Goal: Transaction & Acquisition: Download file/media

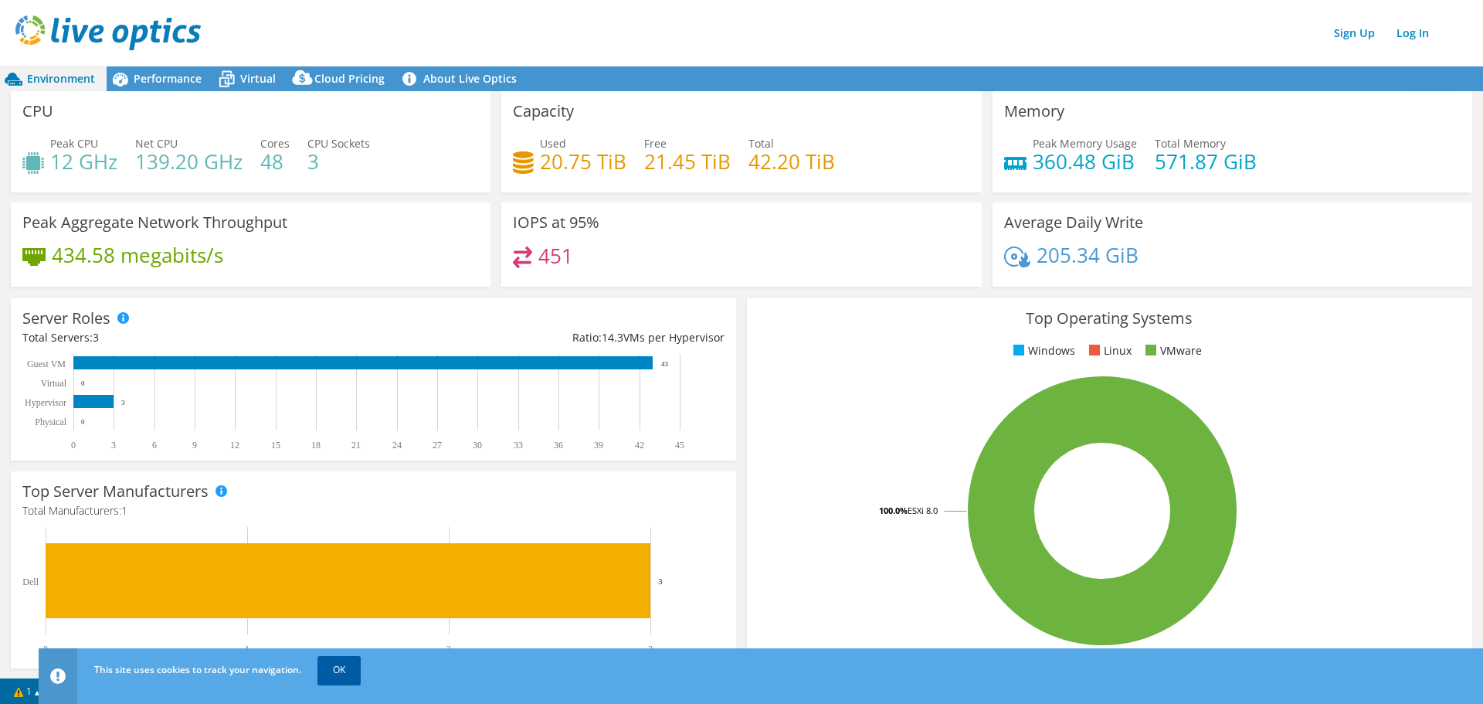
click at [343, 671] on link "OK" at bounding box center [338, 670] width 43 height 28
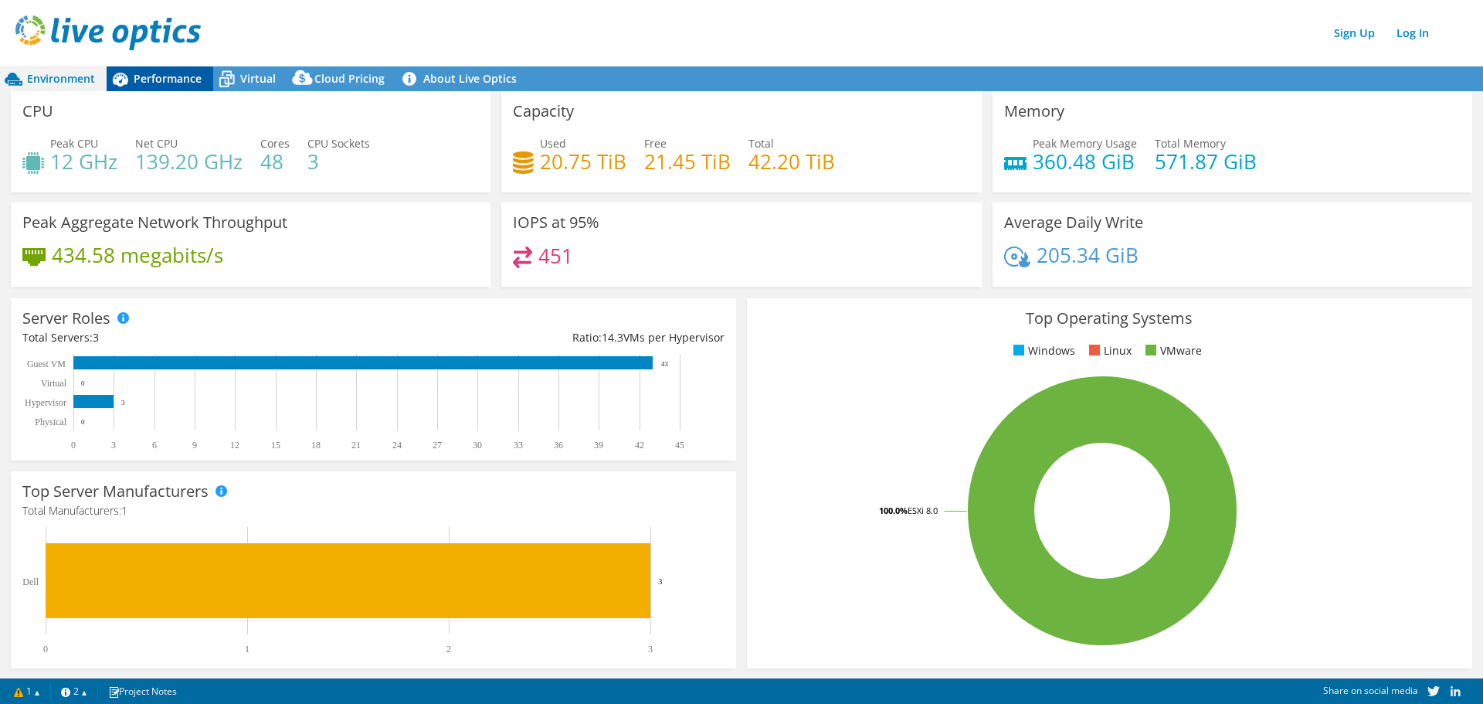
click at [165, 73] on span "Performance" at bounding box center [168, 78] width 68 height 15
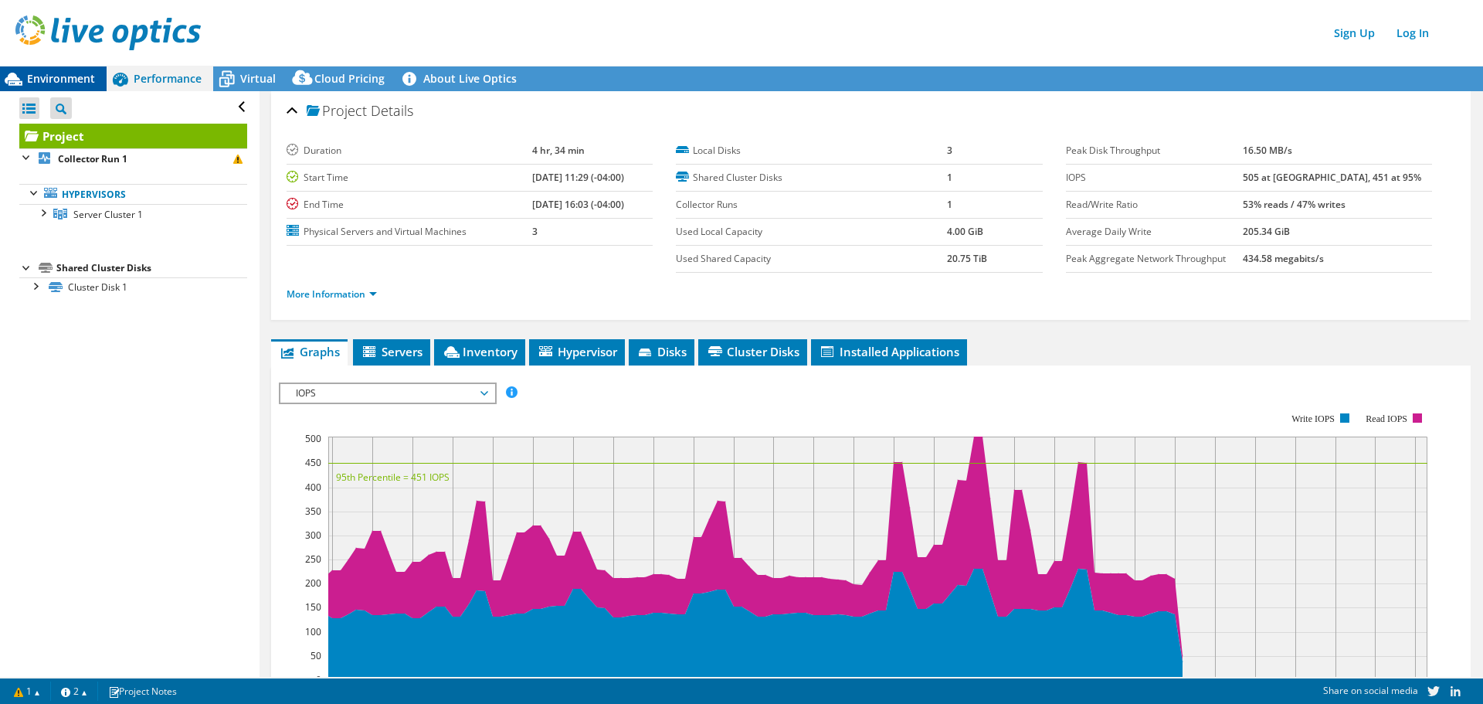
click at [56, 82] on span "Environment" at bounding box center [61, 78] width 68 height 15
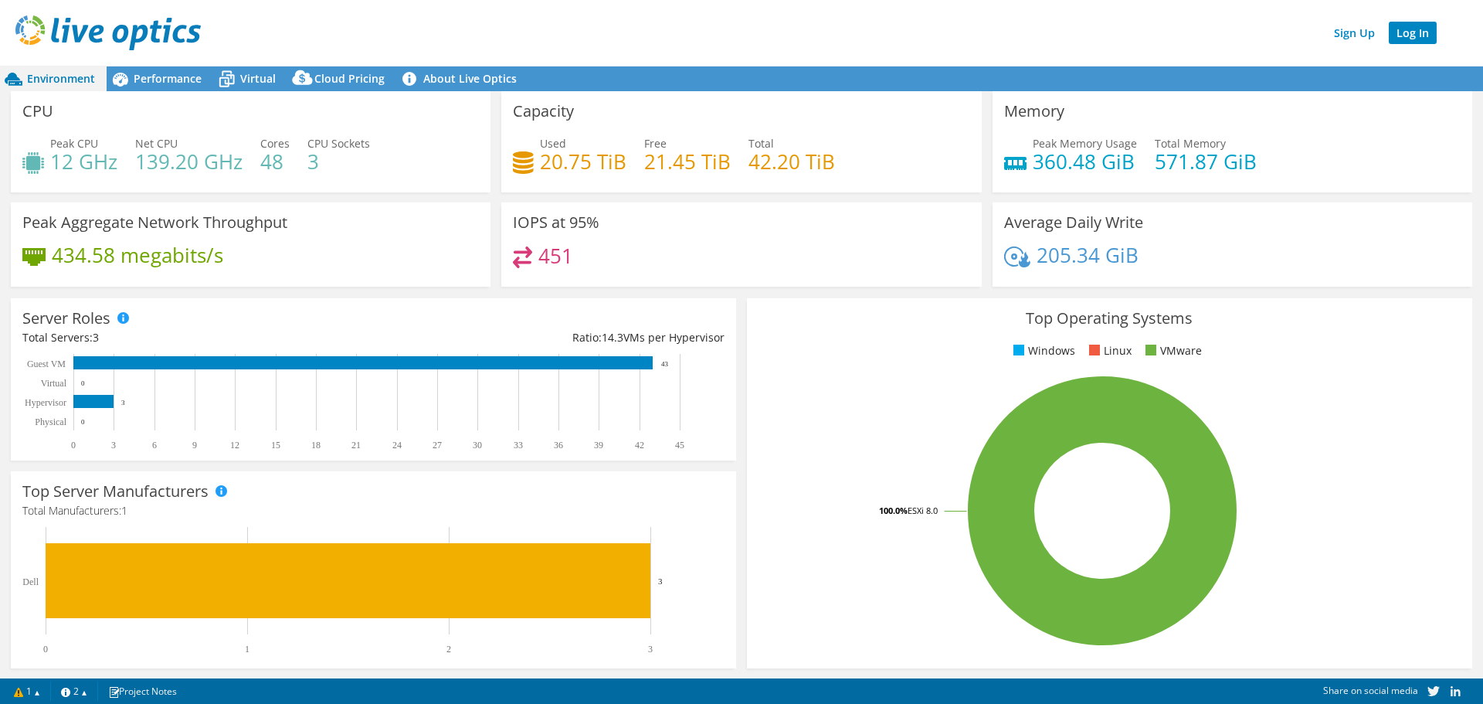
click at [1413, 33] on link "Log In" at bounding box center [1413, 33] width 48 height 22
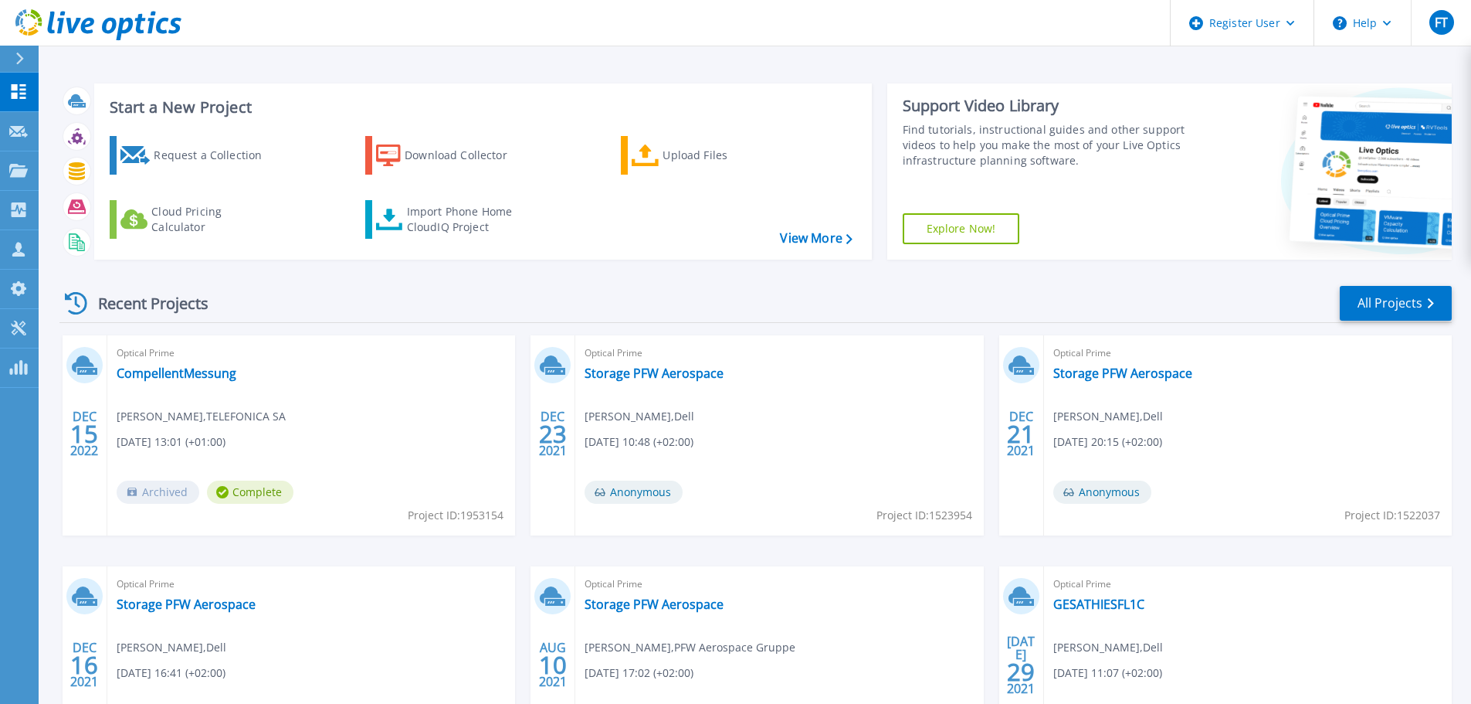
click at [15, 60] on icon at bounding box center [19, 59] width 8 height 12
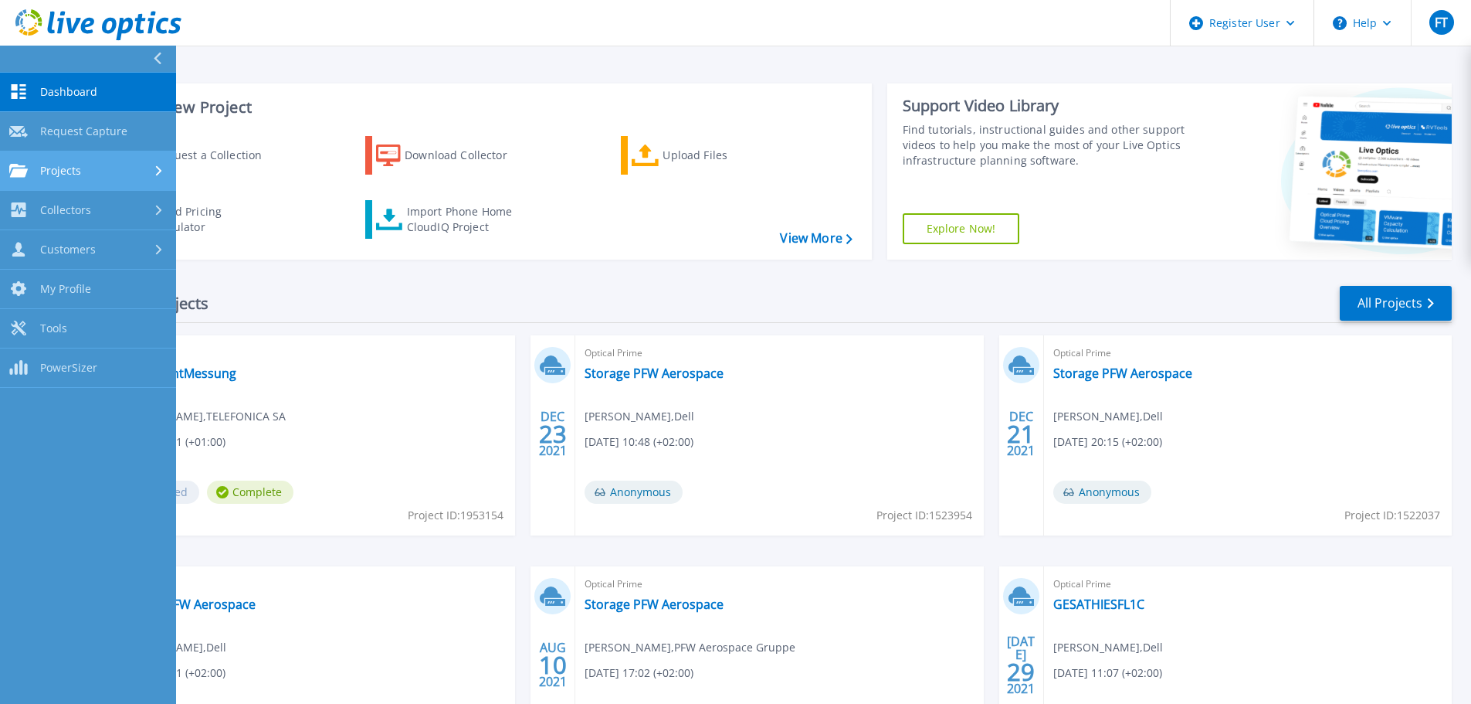
click at [68, 168] on span "Projects" at bounding box center [60, 171] width 41 height 14
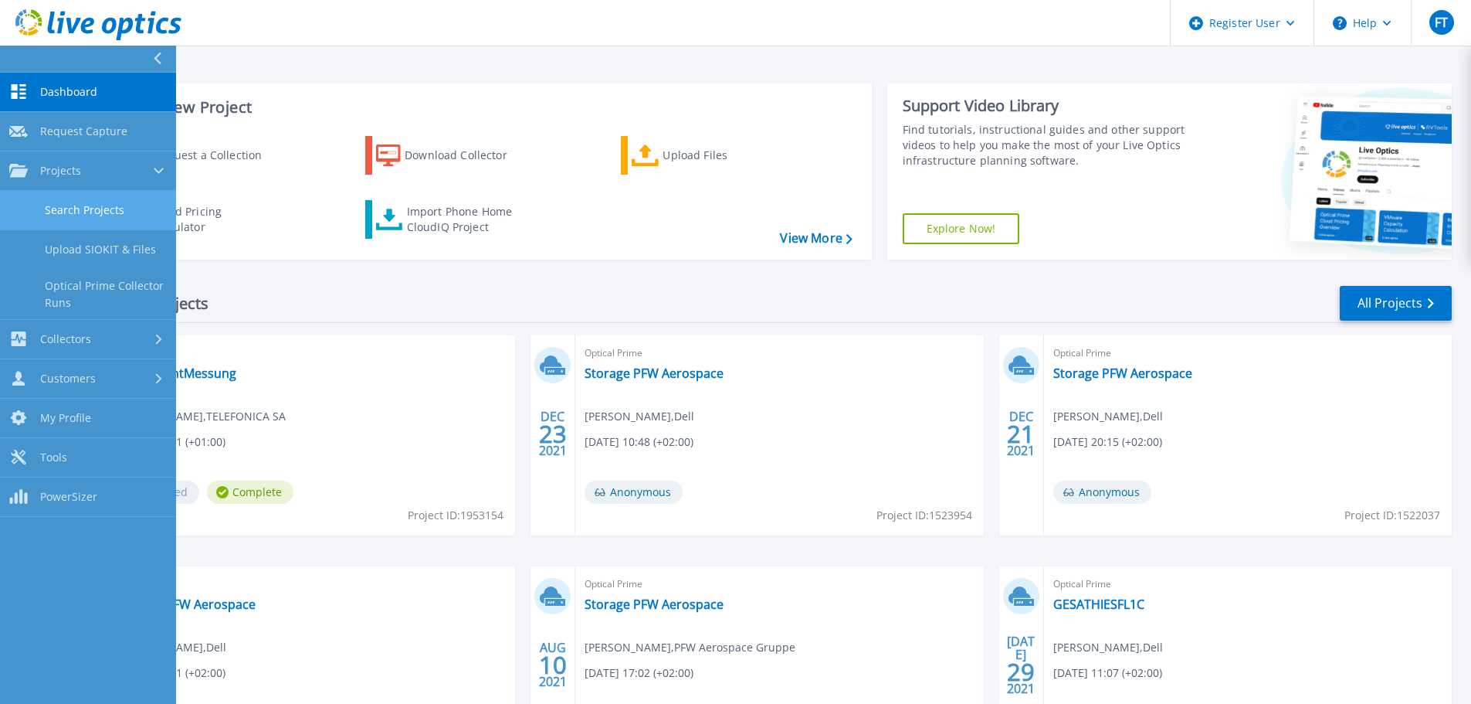
click at [90, 216] on link "Search Projects" at bounding box center [88, 210] width 176 height 39
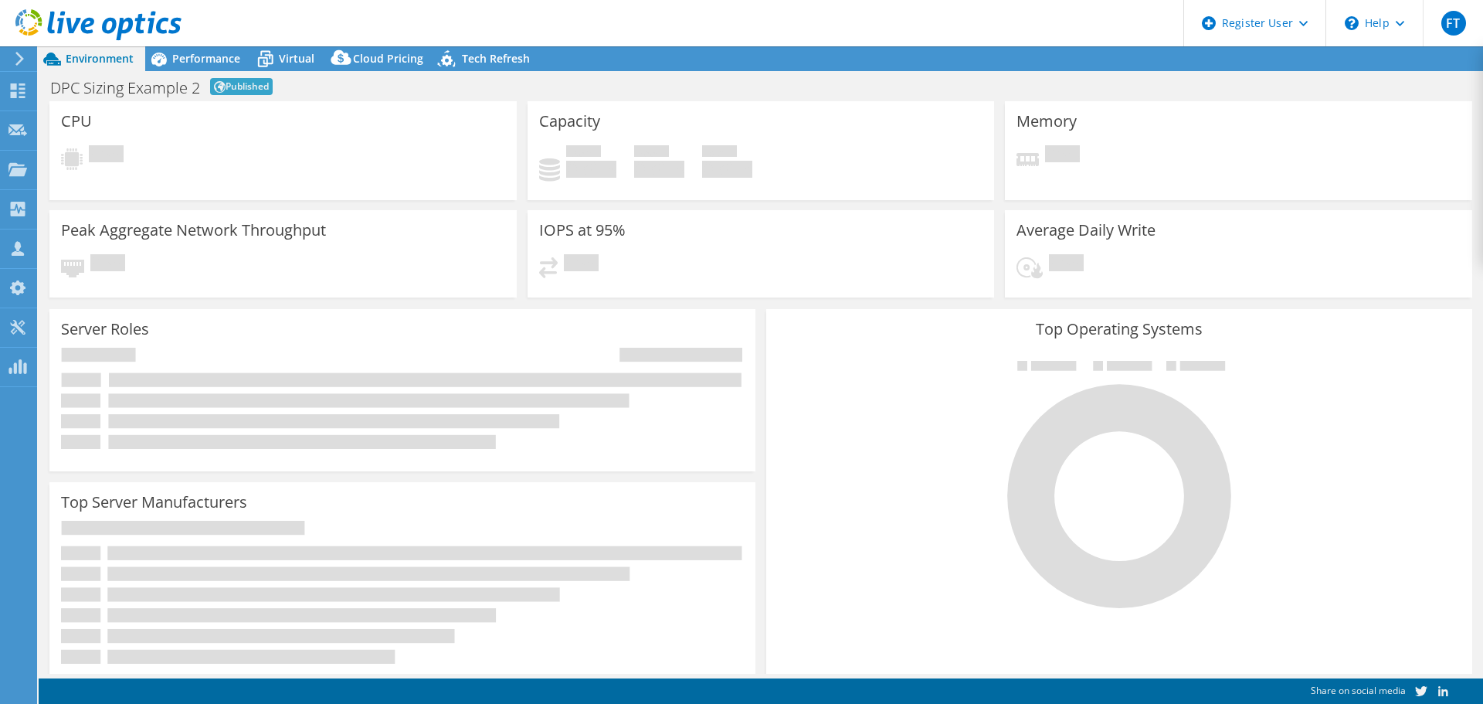
select select "EUFrankfurt"
select select "EUR"
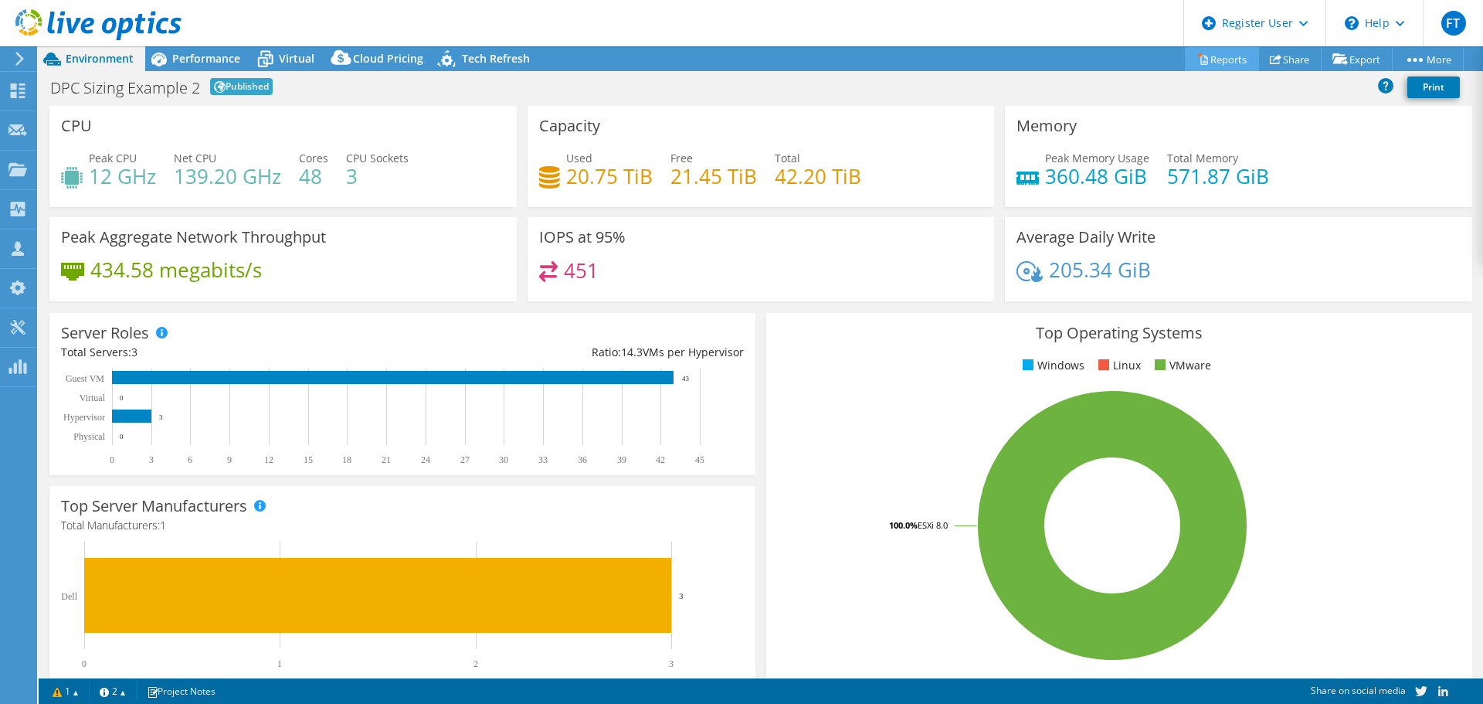
click at [1220, 59] on link "Reports" at bounding box center [1222, 59] width 74 height 24
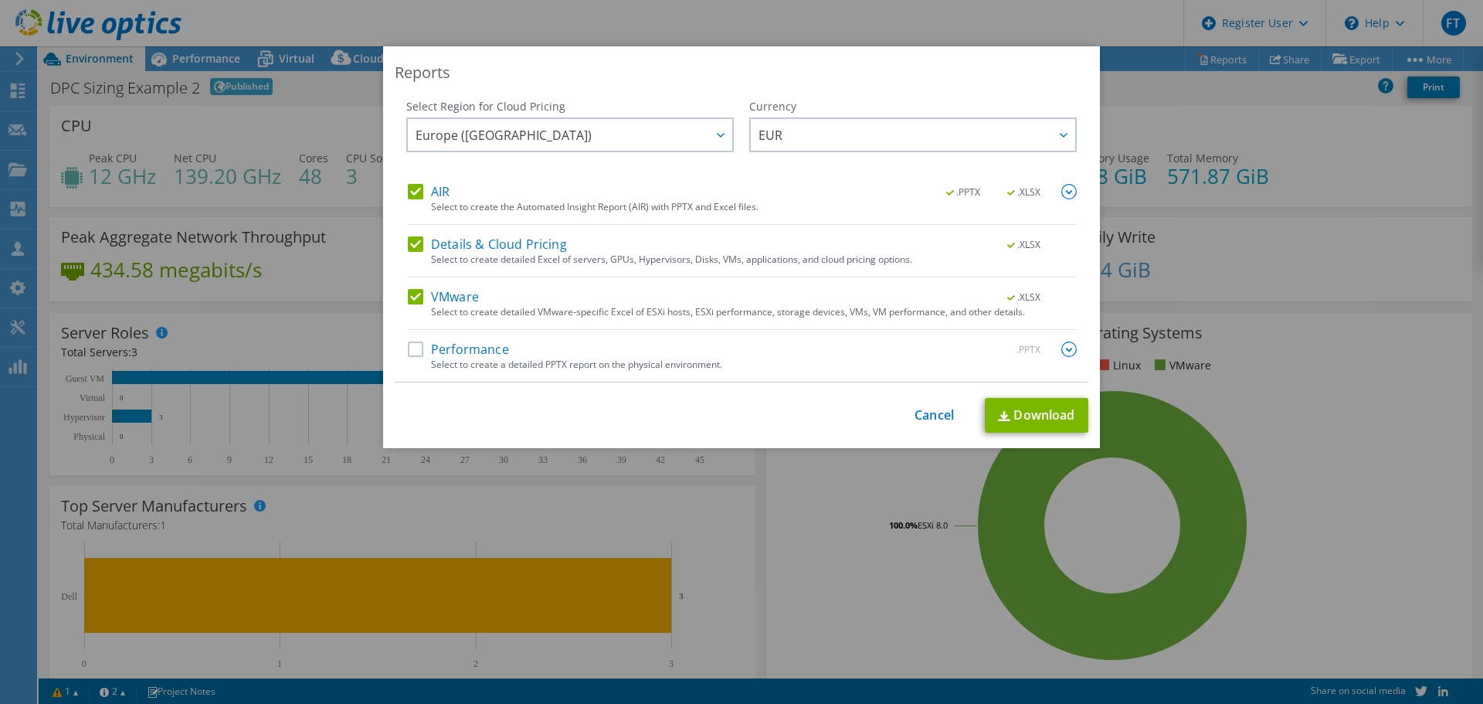
click at [408, 241] on label "Details & Cloud Pricing" at bounding box center [487, 243] width 159 height 15
click at [0, 0] on input "Details & Cloud Pricing" at bounding box center [0, 0] width 0 height 0
click at [411, 293] on label "VMware" at bounding box center [443, 296] width 71 height 15
click at [0, 0] on input "VMware" at bounding box center [0, 0] width 0 height 0
click at [1016, 405] on link "Download" at bounding box center [1036, 415] width 103 height 35
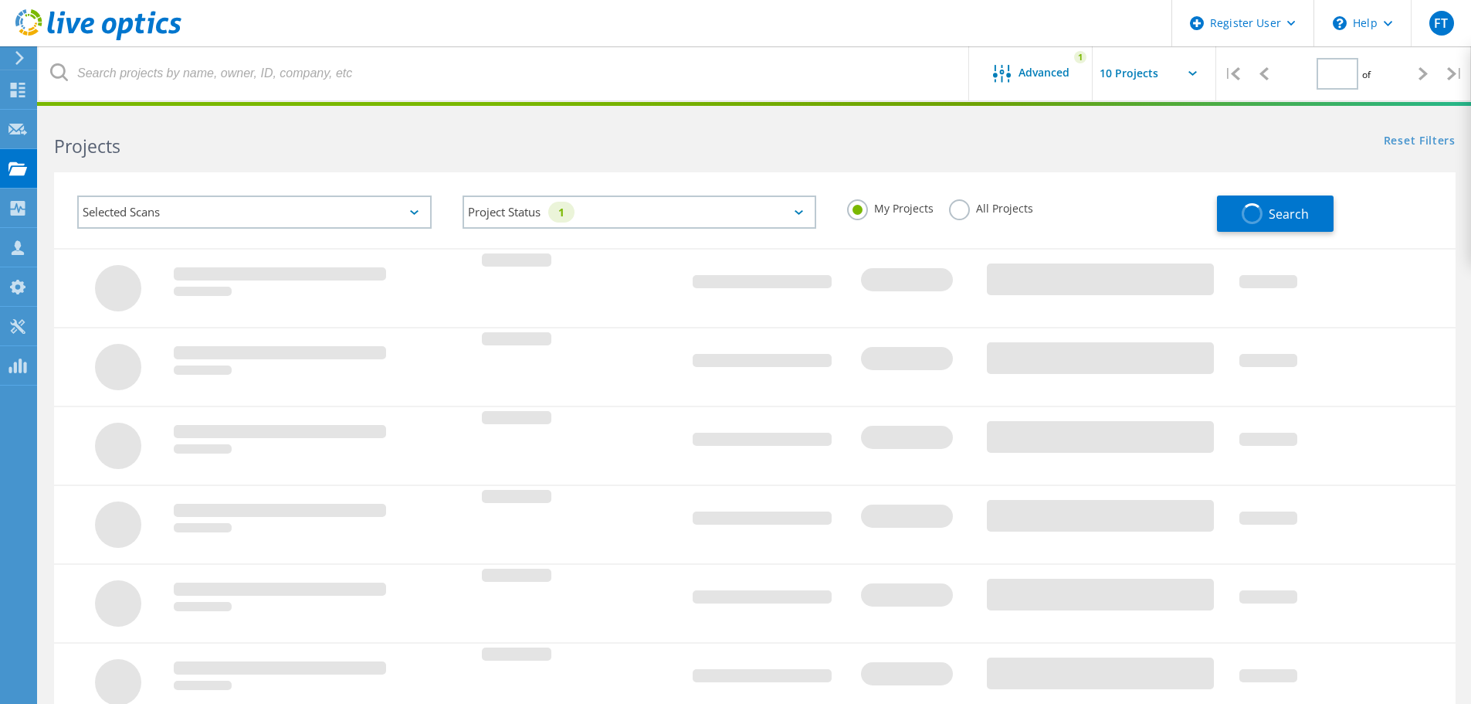
type input "1"
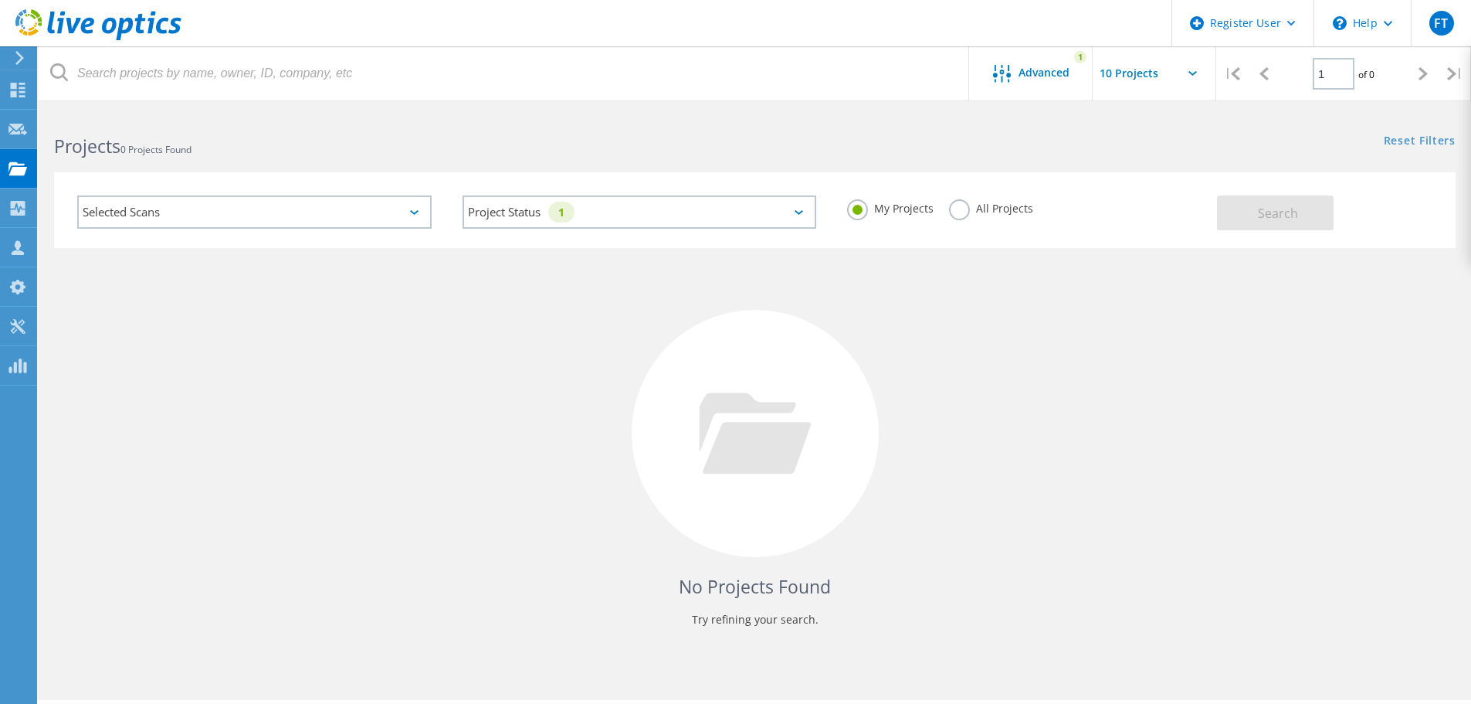
click at [313, 212] on div "Selected Scans" at bounding box center [254, 211] width 355 height 33
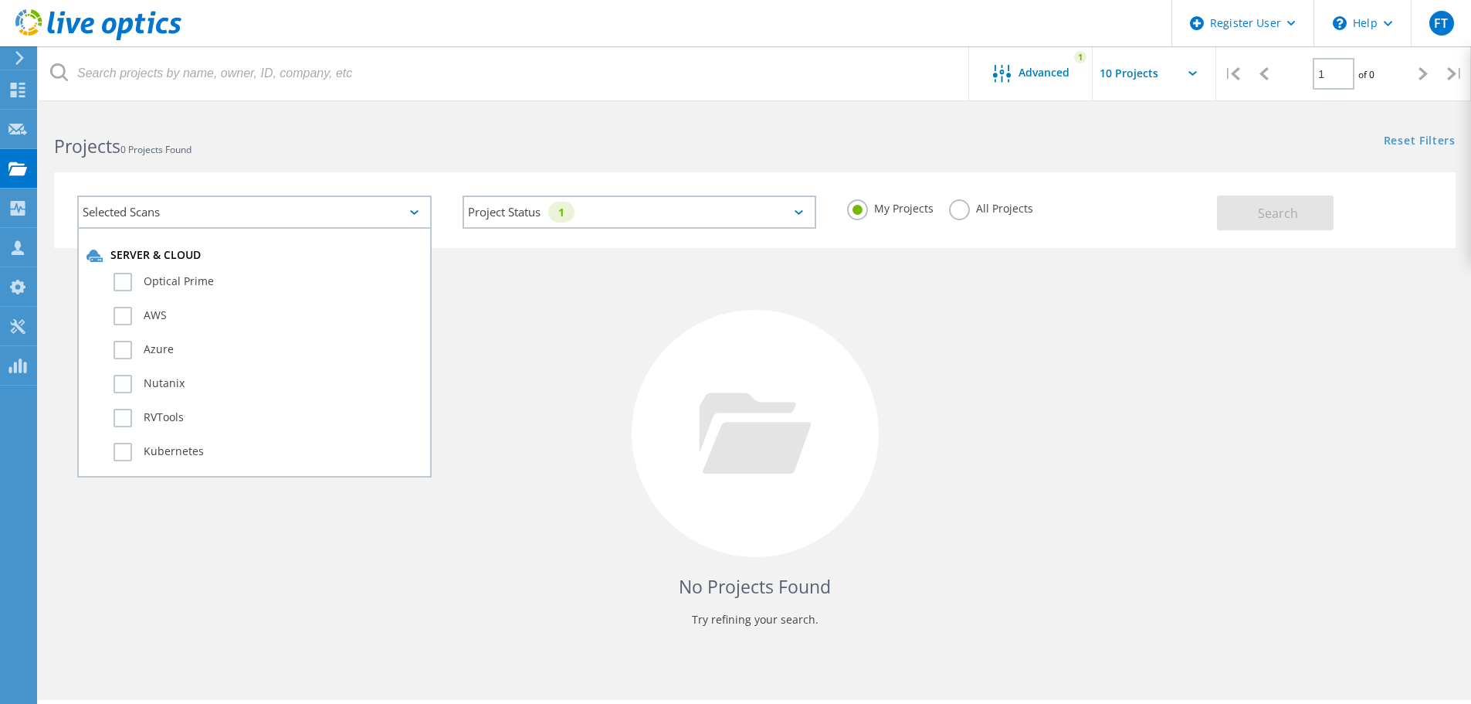
click at [313, 212] on div "Selected Scans" at bounding box center [254, 211] width 355 height 33
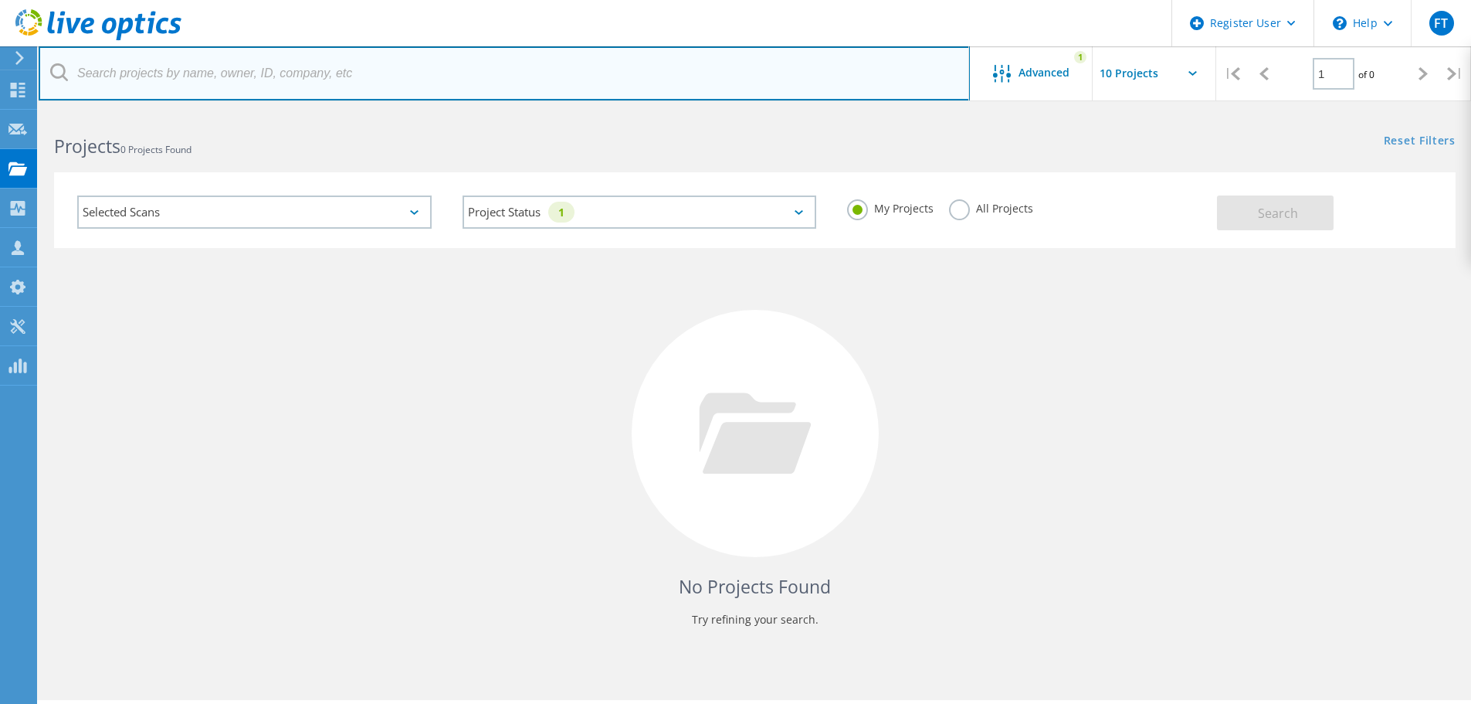
click at [277, 76] on input "text" at bounding box center [504, 73] width 931 height 54
